Goal: Information Seeking & Learning: Learn about a topic

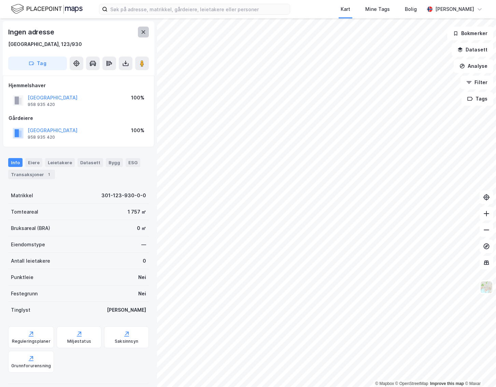
click at [145, 33] on icon at bounding box center [144, 31] width 4 height 3
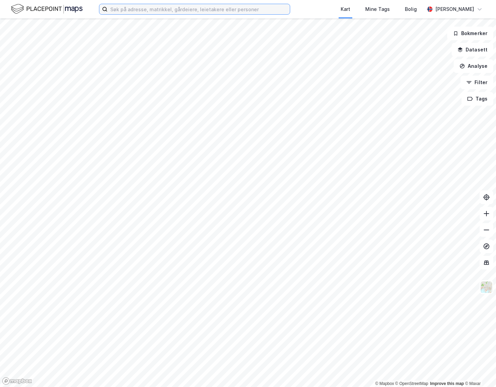
click at [135, 12] on input at bounding box center [198, 9] width 182 height 10
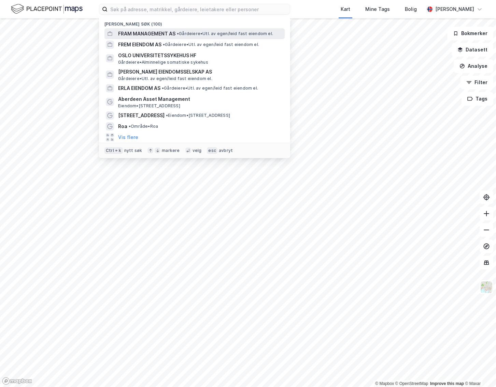
click at [134, 30] on span "FRAM MANAGEMENT AS" at bounding box center [146, 34] width 57 height 8
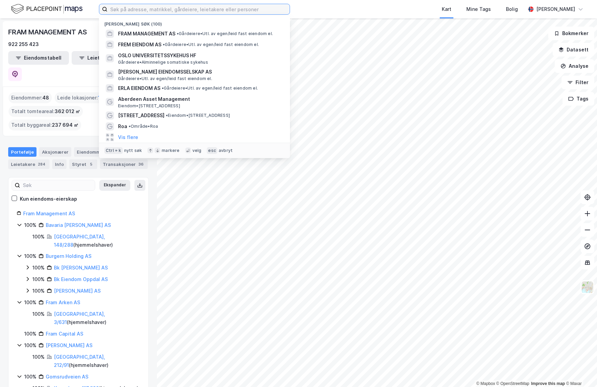
click at [224, 13] on input at bounding box center [198, 9] width 182 height 10
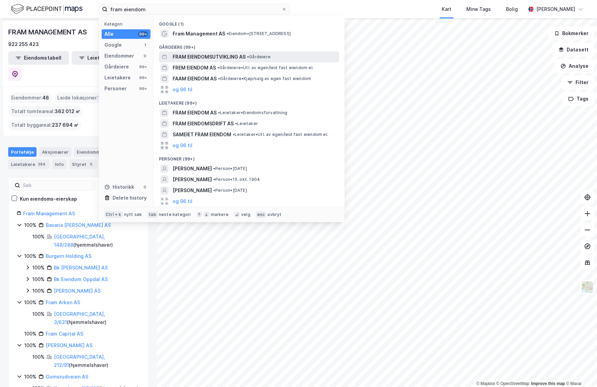
click at [207, 59] on span "FRAM EIENDOMSUTVIKLING AS" at bounding box center [209, 57] width 73 height 8
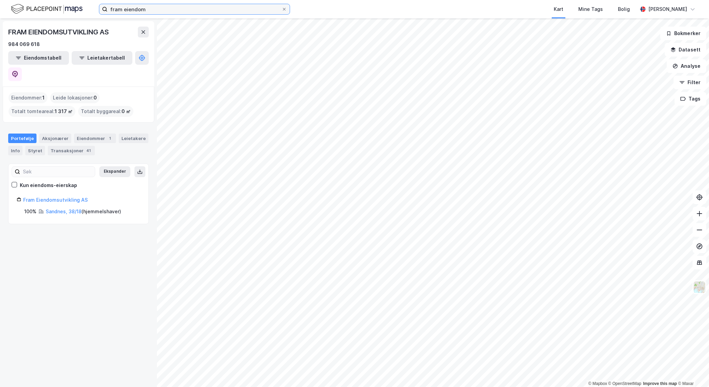
click at [137, 12] on input "fram eiendom" at bounding box center [194, 9] width 174 height 10
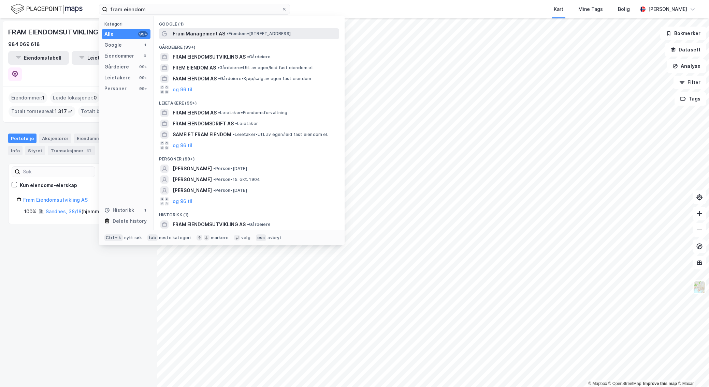
click at [194, 36] on span "Fram Management AS" at bounding box center [199, 34] width 53 height 8
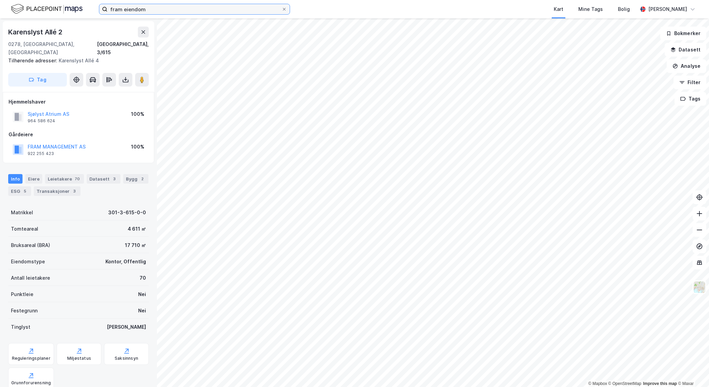
click at [177, 12] on input "fram eiendom" at bounding box center [194, 9] width 174 height 10
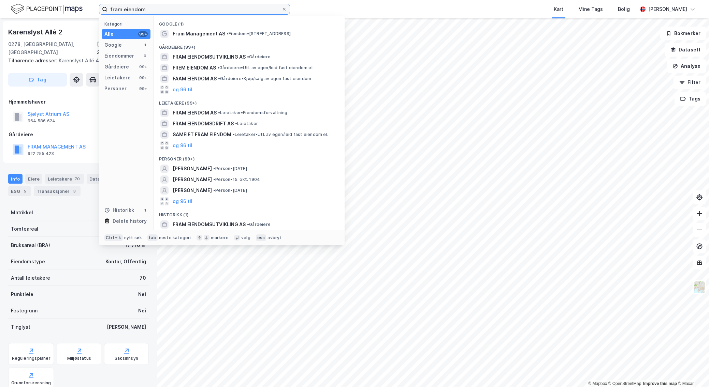
click at [141, 9] on input "fram eiendom" at bounding box center [194, 9] width 174 height 10
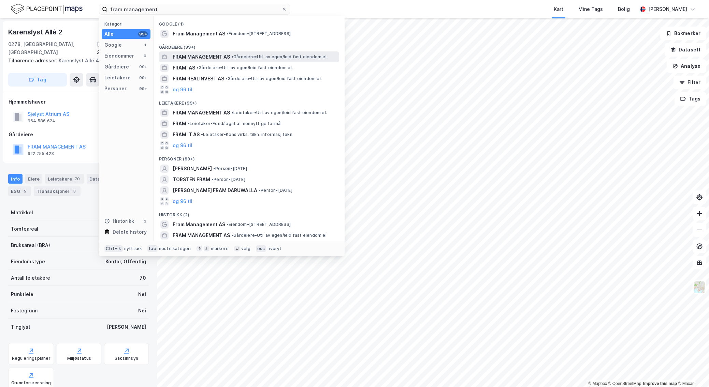
click at [189, 58] on span "FRAM MANAGEMENT AS" at bounding box center [201, 57] width 57 height 8
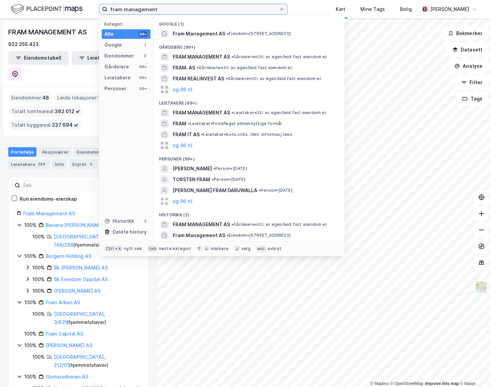
drag, startPoint x: 161, startPoint y: 11, endPoint x: 88, endPoint y: 6, distance: 73.4
click at [88, 6] on div "fram management Kategori Alle 99+ Google 1 Eiendommer 0 Gårdeiere 99+ Leietaker…" at bounding box center [245, 9] width 491 height 18
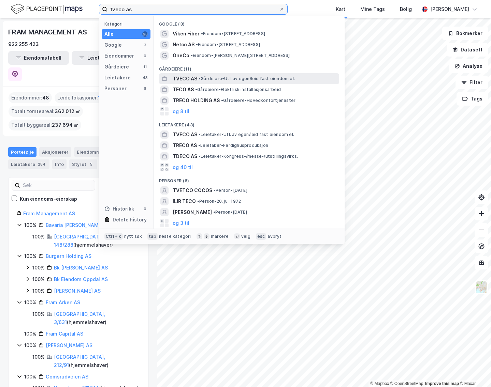
type input "tveco as"
click at [181, 77] on span "TVECO AS" at bounding box center [185, 79] width 25 height 8
